Goal: Task Accomplishment & Management: Use online tool/utility

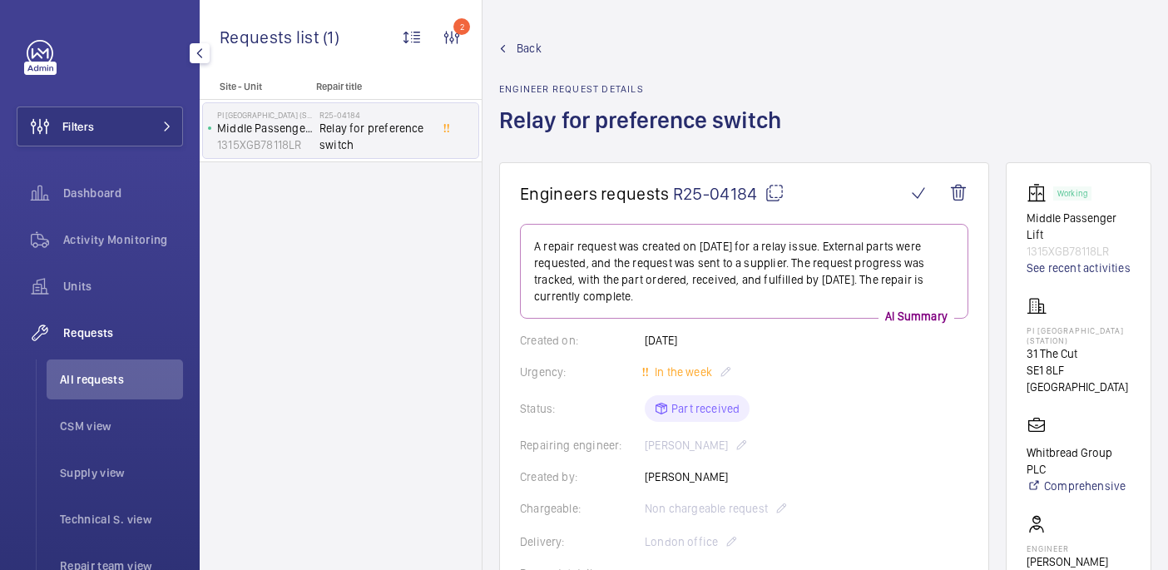
scroll to position [1053, 0]
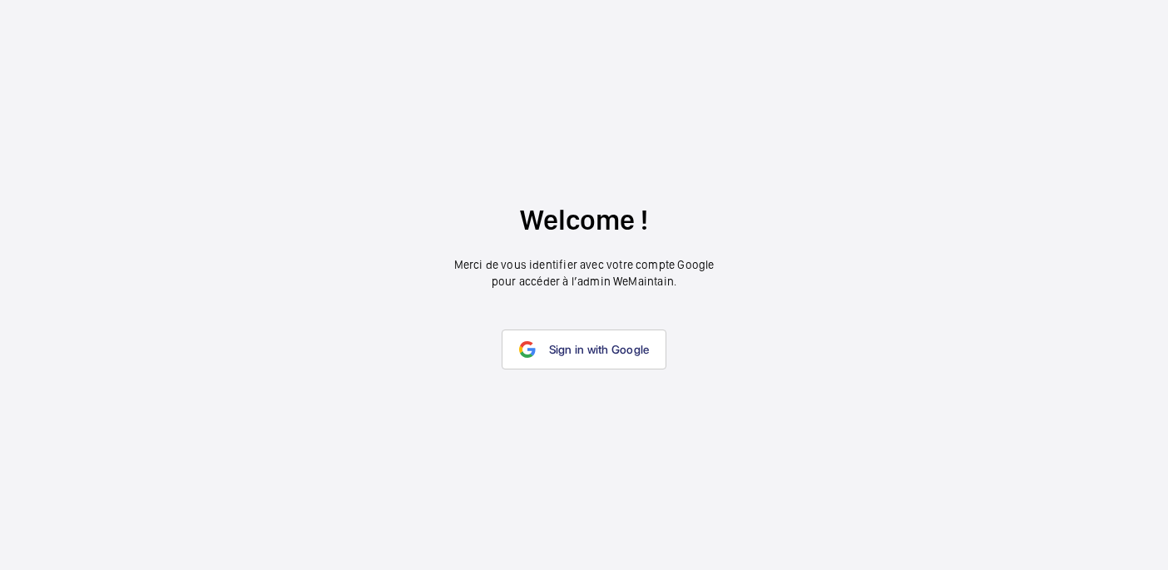
click at [583, 373] on wm-front-google-login "Welcome ! Merci de vous identifier avec votre compte Google pour accéder à l’ad…" at bounding box center [584, 285] width 1168 height 570
click at [583, 352] on span "Sign in with Google" at bounding box center [599, 349] width 101 height 13
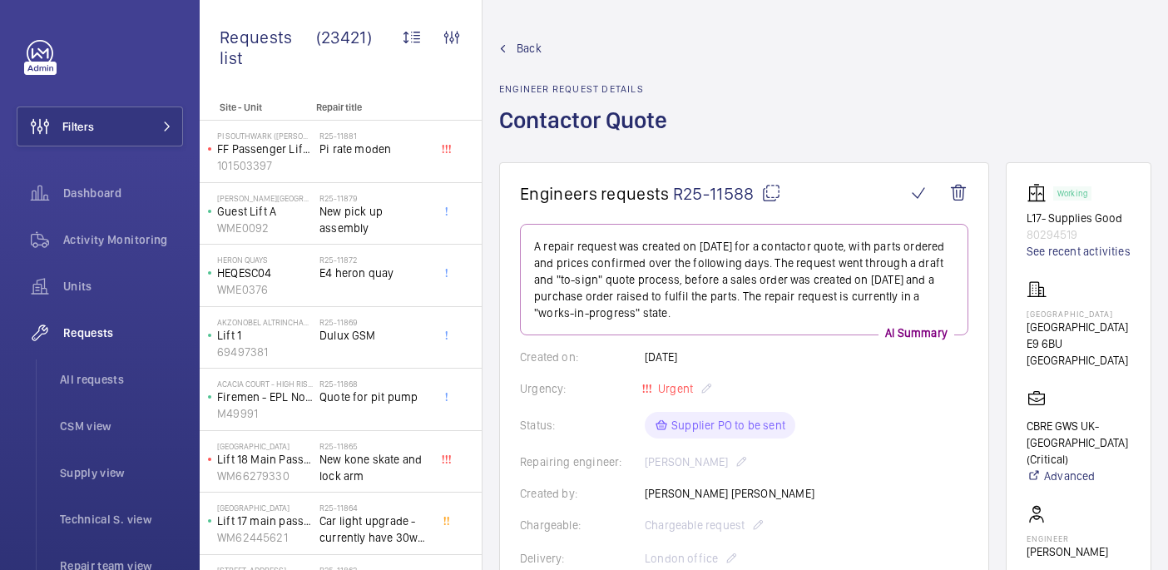
click at [1064, 319] on p "[GEOGRAPHIC_DATA]" at bounding box center [1079, 314] width 104 height 10
copy p "[GEOGRAPHIC_DATA]"
